Goal: Transaction & Acquisition: Download file/media

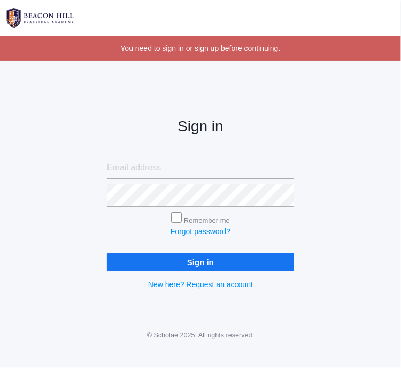
type input "mrskategregg@gmail.com"
click at [171, 265] on input "Sign in" at bounding box center [200, 262] width 187 height 18
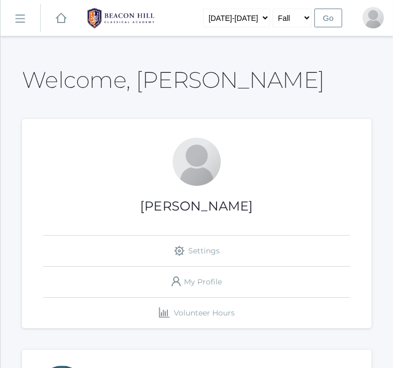
click at [24, 20] on rect at bounding box center [19, 19] width 17 height 17
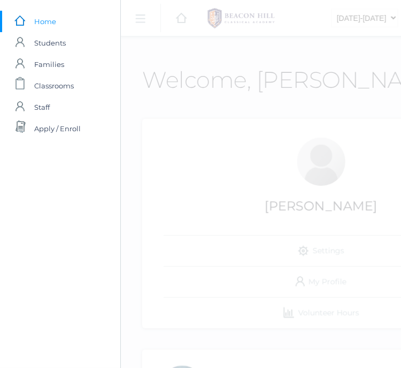
click at [43, 16] on span "Home" at bounding box center [45, 21] width 22 height 21
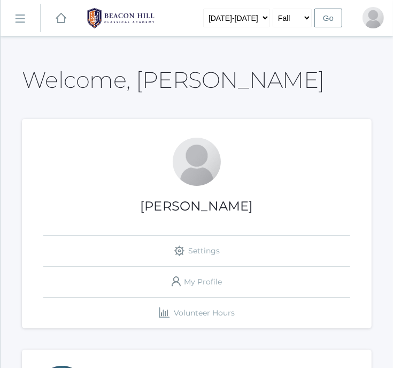
click at [24, 13] on link "icons/ui/navigation/hamburger Created with Sketch." at bounding box center [21, 18] width 40 height 29
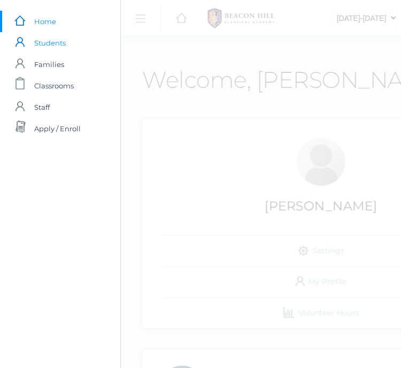
click at [45, 42] on span "Students" at bounding box center [50, 42] width 32 height 21
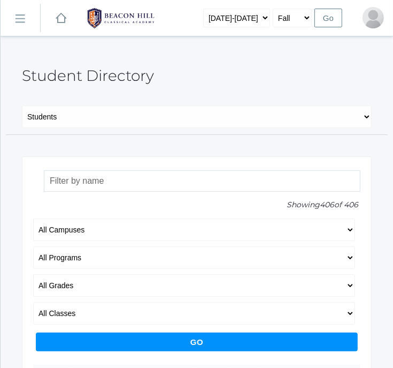
click at [20, 18] on rect at bounding box center [19, 19] width 17 height 17
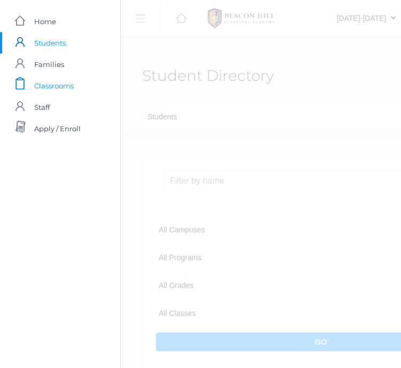
click at [47, 81] on span "Classrooms" at bounding box center [54, 85] width 40 height 21
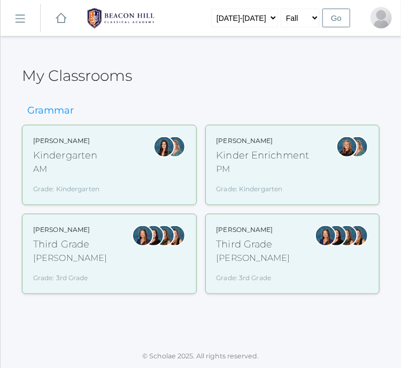
click at [91, 163] on div "AM" at bounding box center [66, 169] width 66 height 13
click at [61, 248] on div "Third Grade" at bounding box center [70, 244] width 74 height 14
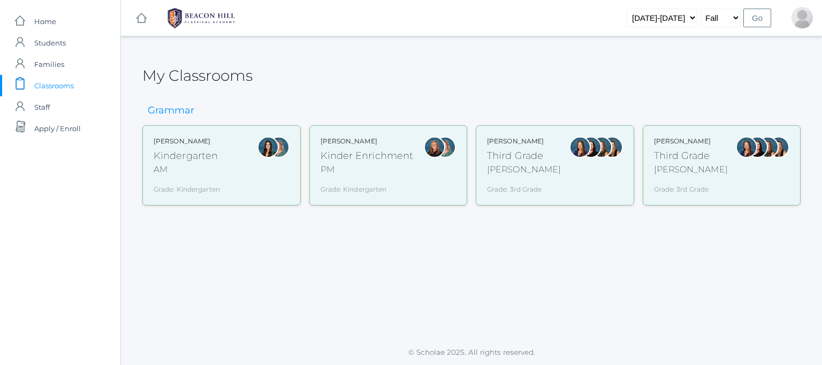
click at [213, 166] on div "AM" at bounding box center [187, 169] width 66 height 13
click at [393, 161] on div "Third Grade" at bounding box center [524, 156] width 74 height 14
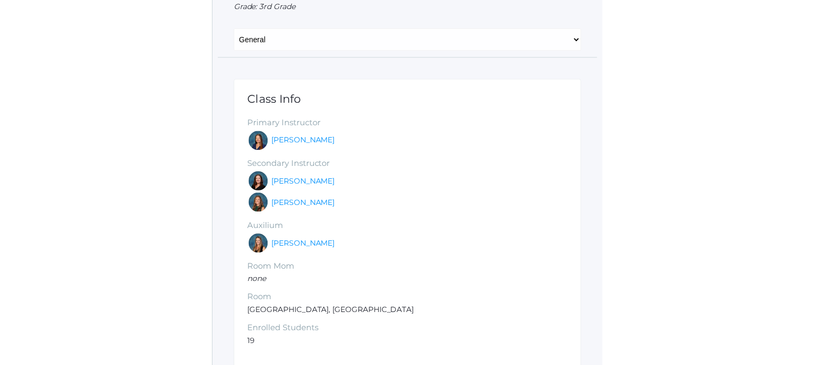
scroll to position [92, 0]
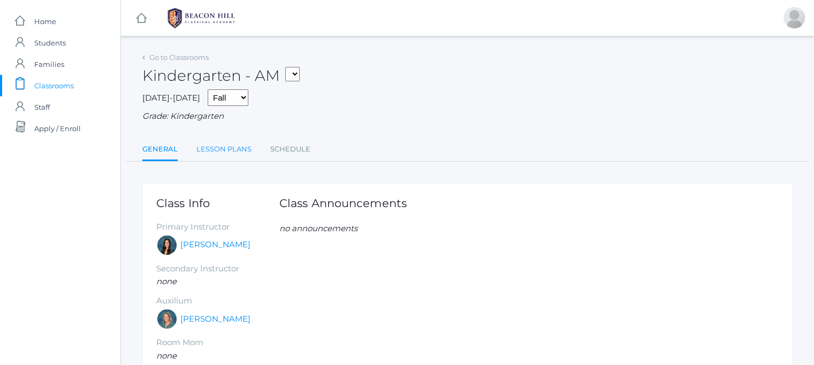
click at [234, 151] on link "Lesson Plans" at bounding box center [223, 149] width 55 height 21
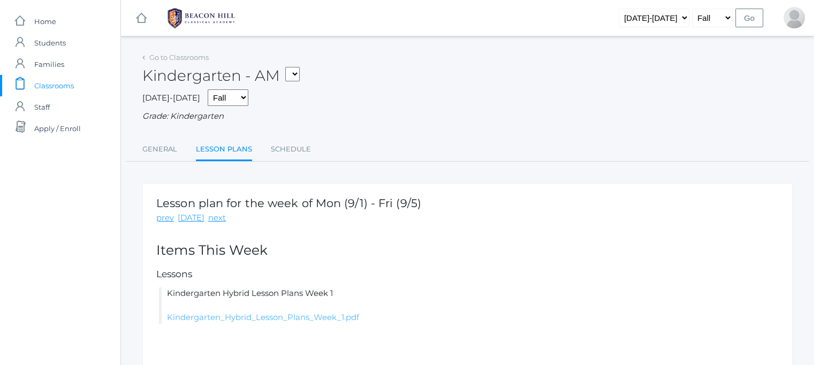
click at [296, 317] on link "Kindergarten_Hybrid_Lesson_Plans_Week_1.pdf" at bounding box center [263, 317] width 192 height 10
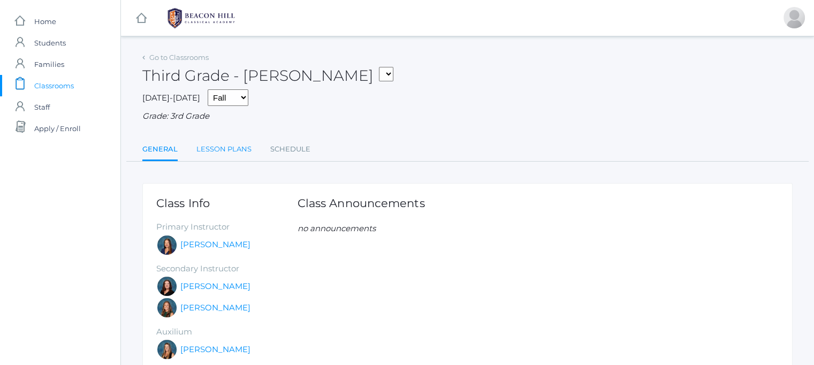
click at [239, 145] on link "Lesson Plans" at bounding box center [223, 149] width 55 height 21
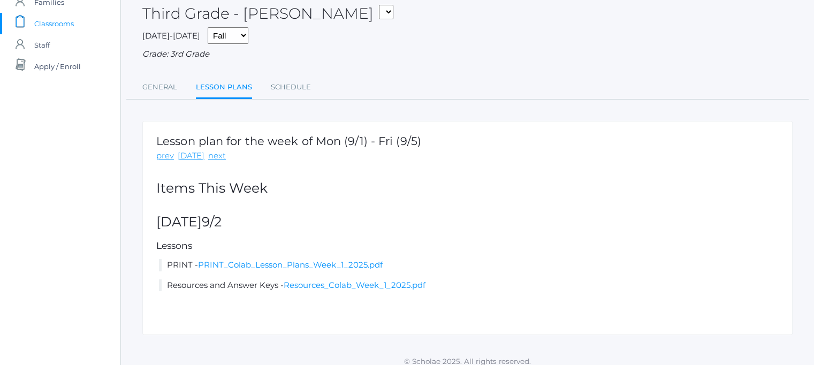
scroll to position [71, 0]
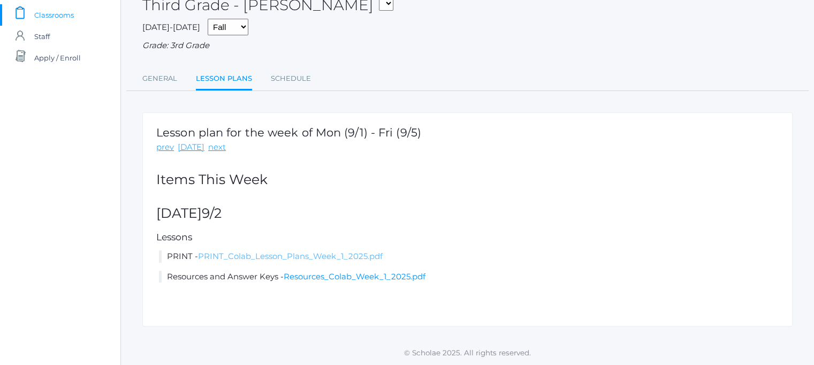
click at [338, 253] on link "PRINT_Colab_Lesson_Plans_Week_1_2025.pdf" at bounding box center [290, 256] width 185 height 10
